Goal: Transaction & Acquisition: Purchase product/service

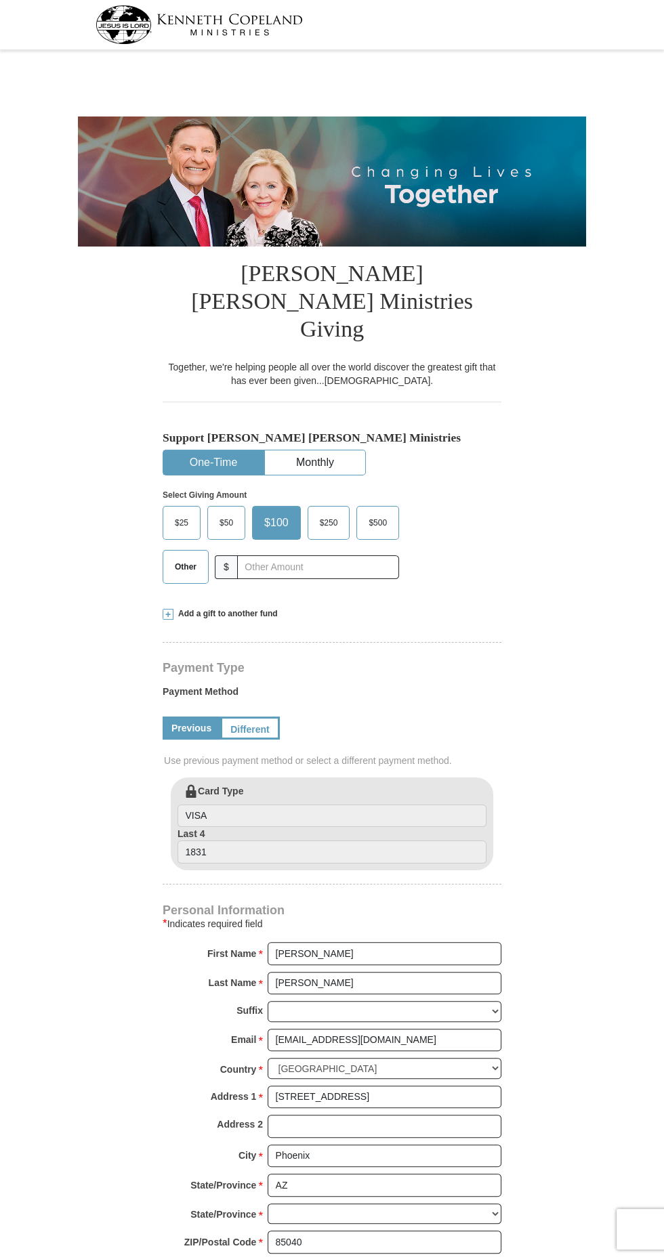
select select "AZ"
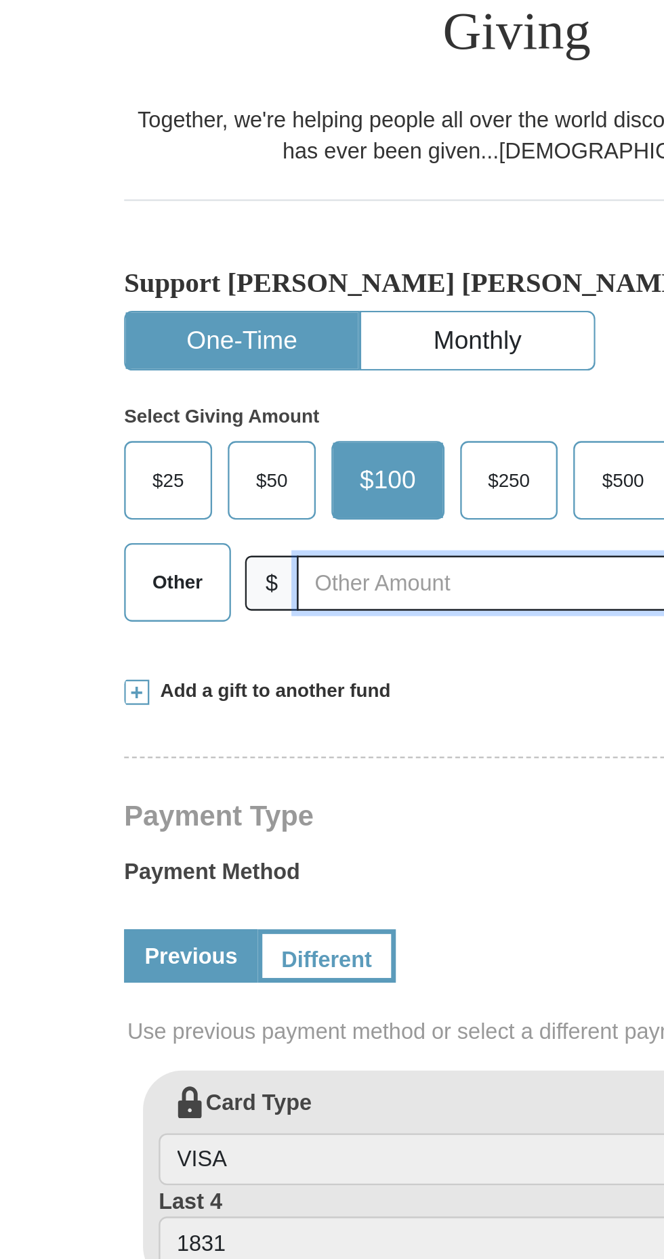
click at [263, 555] on input "text" at bounding box center [318, 567] width 162 height 24
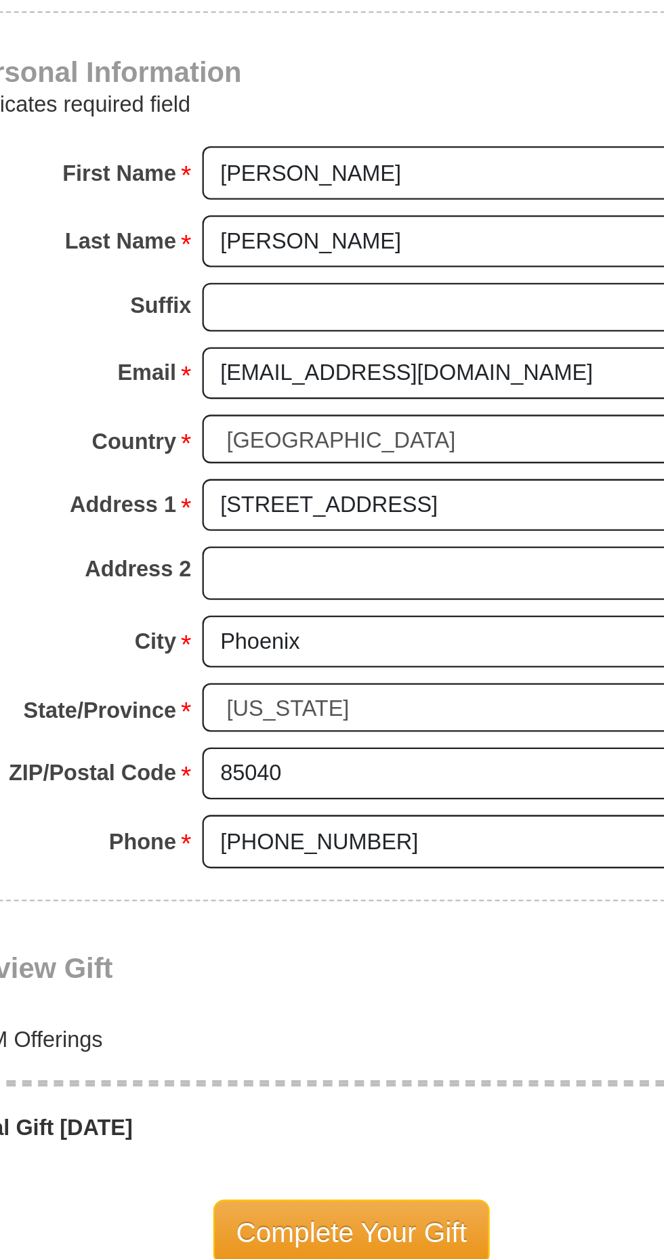
scroll to position [173, 0]
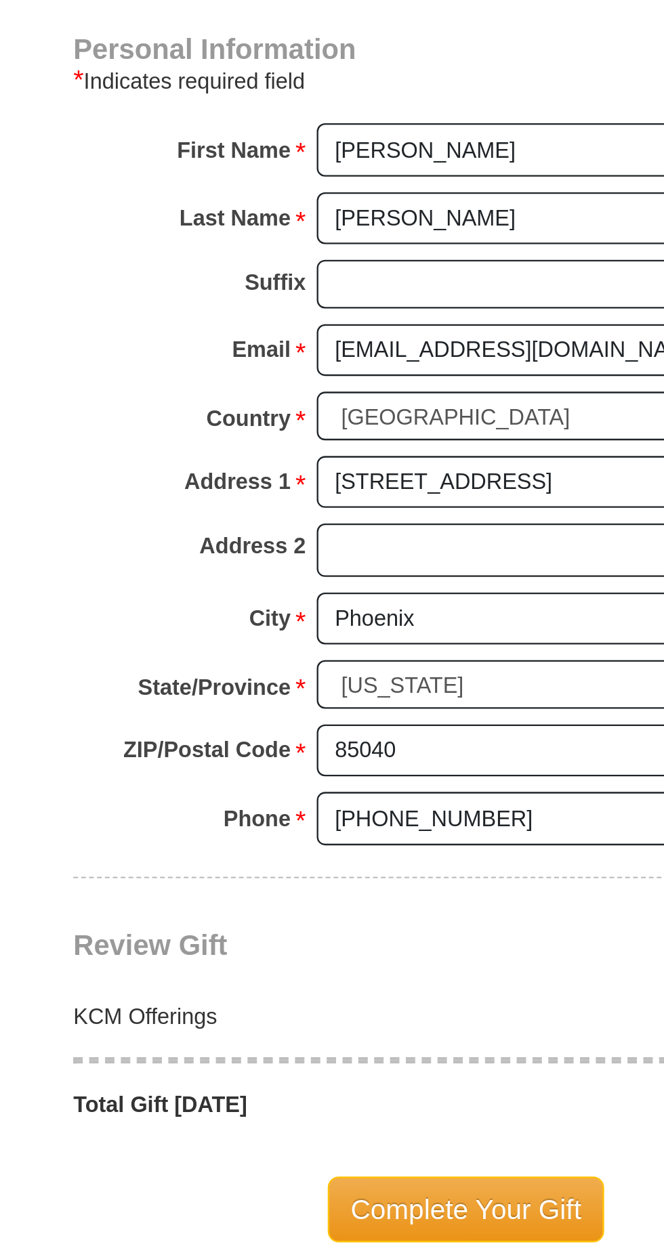
type input "60"
click at [361, 1057] on input "(561) 723-2867" at bounding box center [385, 1068] width 234 height 23
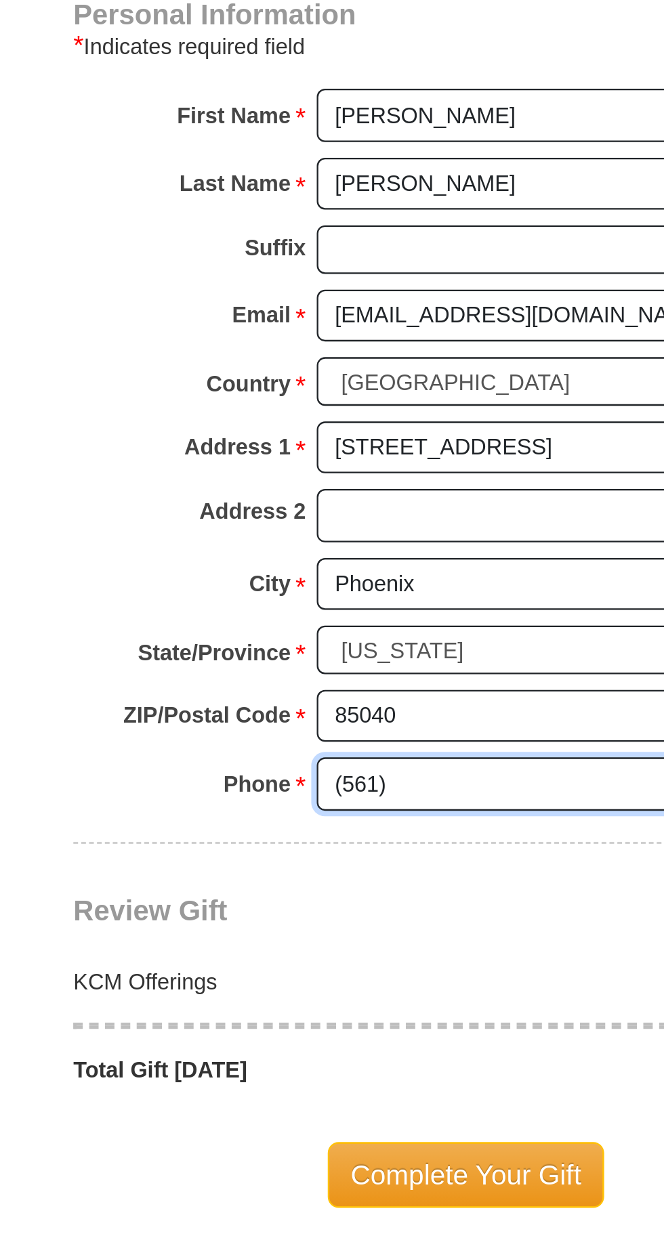
type input "(561"
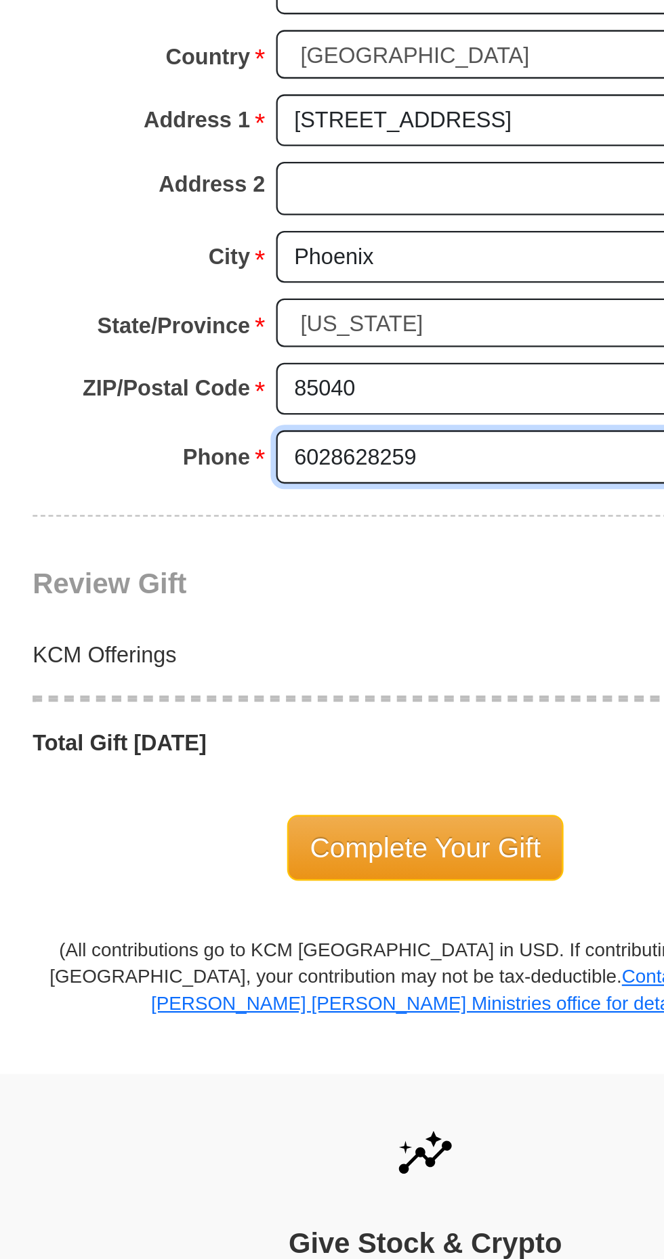
scroll to position [358, 0]
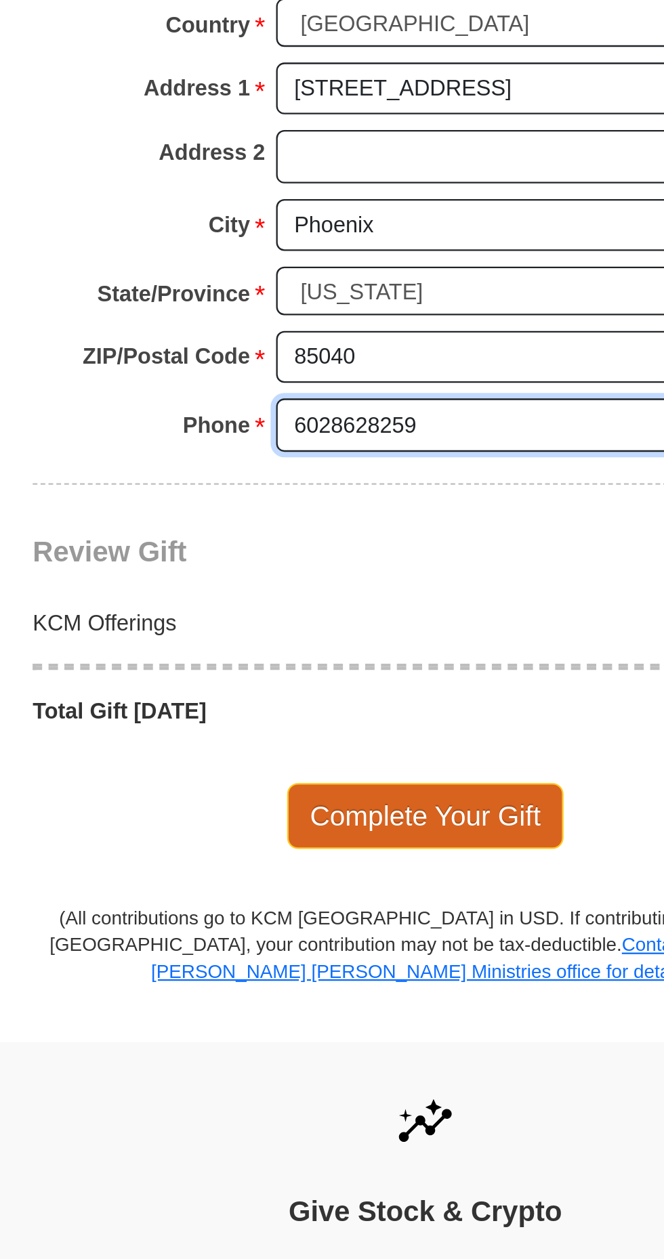
type input "6028628259"
click at [349, 1039] on span "Complete Your Gift" at bounding box center [332, 1053] width 120 height 28
